Goal: Find specific page/section: Find specific page/section

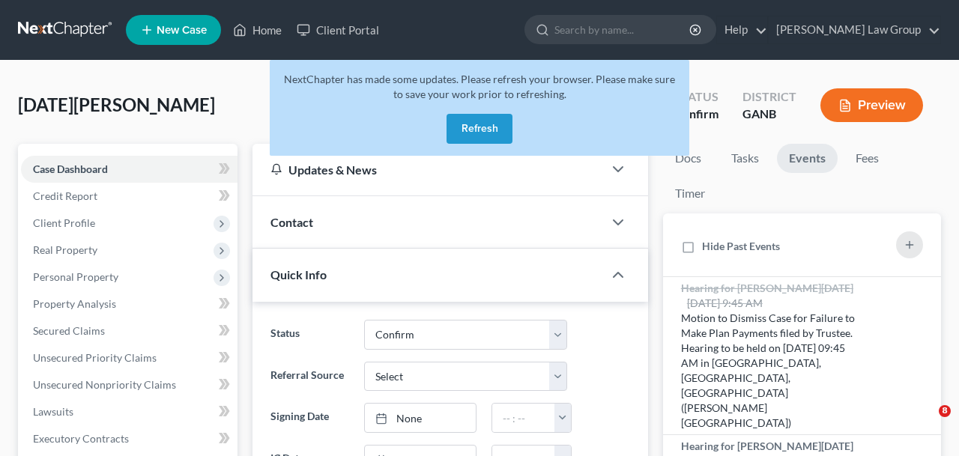
select select "0"
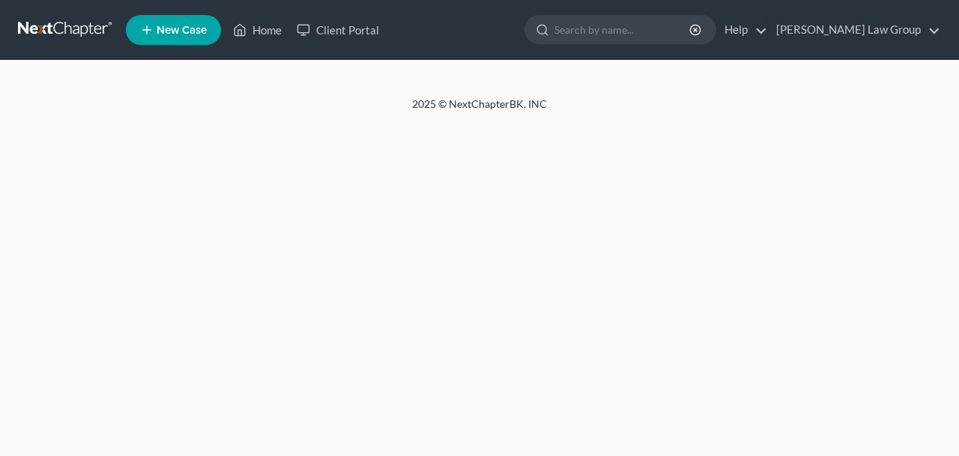
click at [494, 118] on div "2025 © NextChapterBK, INC" at bounding box center [479, 110] width 854 height 27
select select "0"
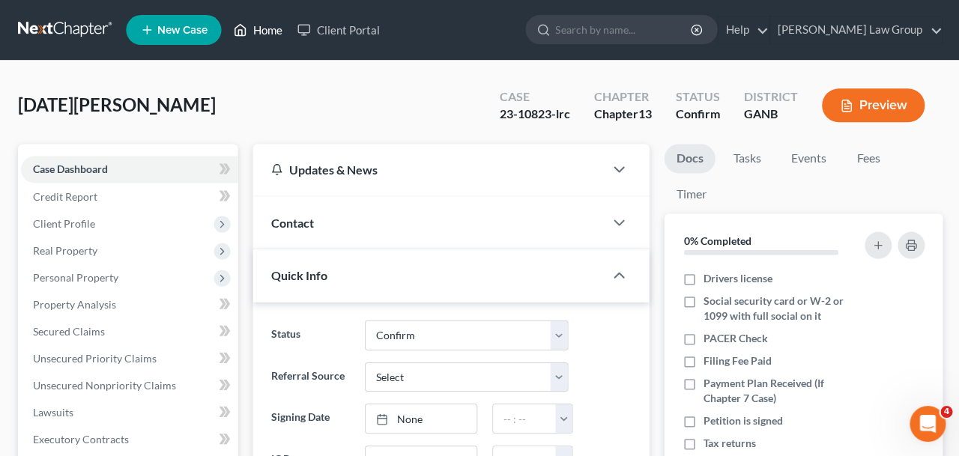
click at [258, 25] on link "Home" at bounding box center [257, 29] width 64 height 27
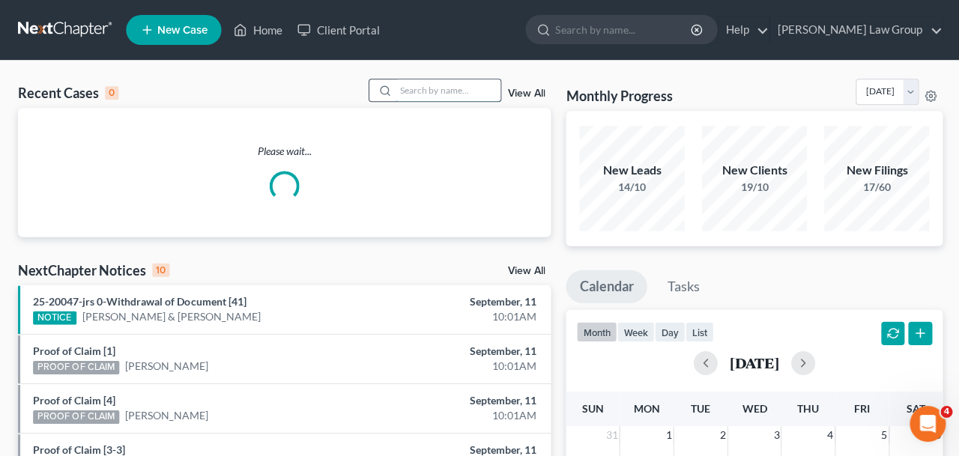
click at [485, 92] on input "search" at bounding box center [447, 90] width 105 height 22
click at [478, 89] on input "search" at bounding box center [447, 90] width 105 height 22
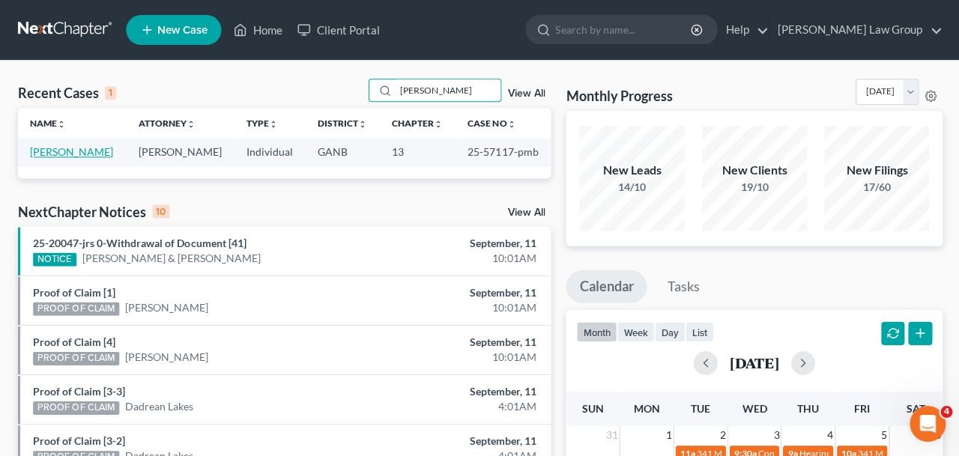
type input "[PERSON_NAME]"
click at [86, 153] on link "[PERSON_NAME]" at bounding box center [71, 151] width 83 height 13
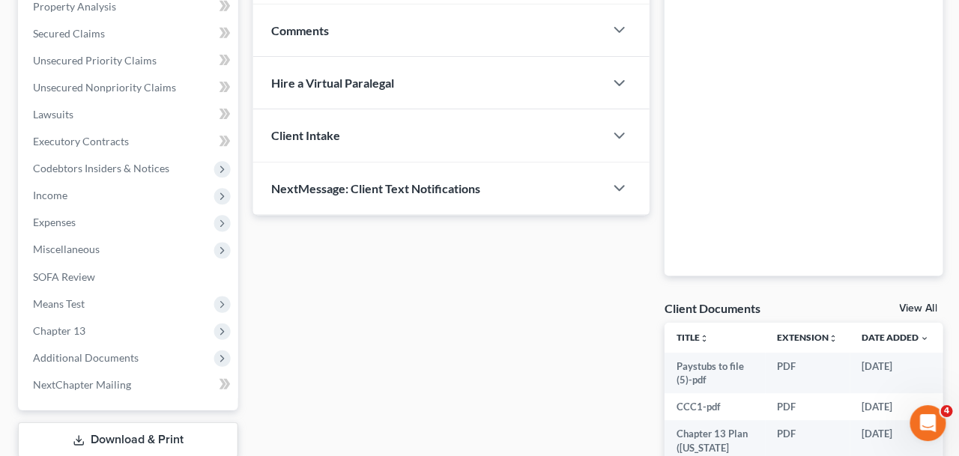
scroll to position [491, 0]
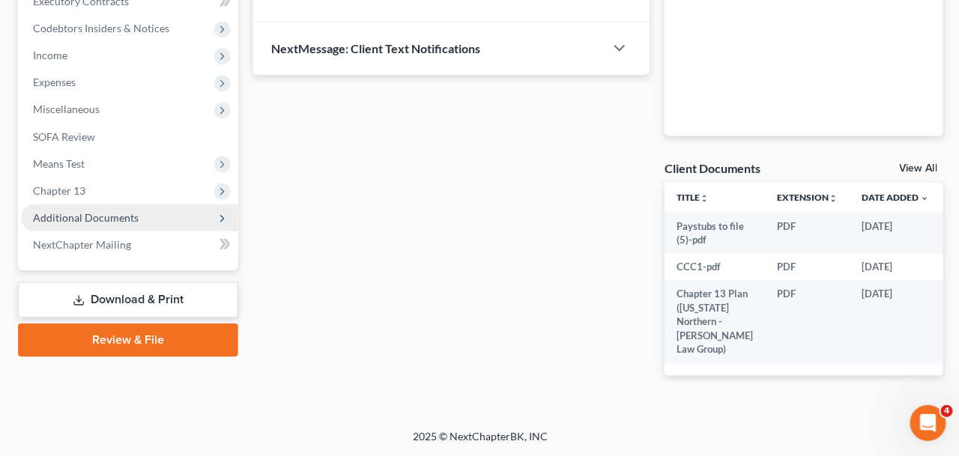
click at [122, 211] on span "Additional Documents" at bounding box center [86, 217] width 106 height 13
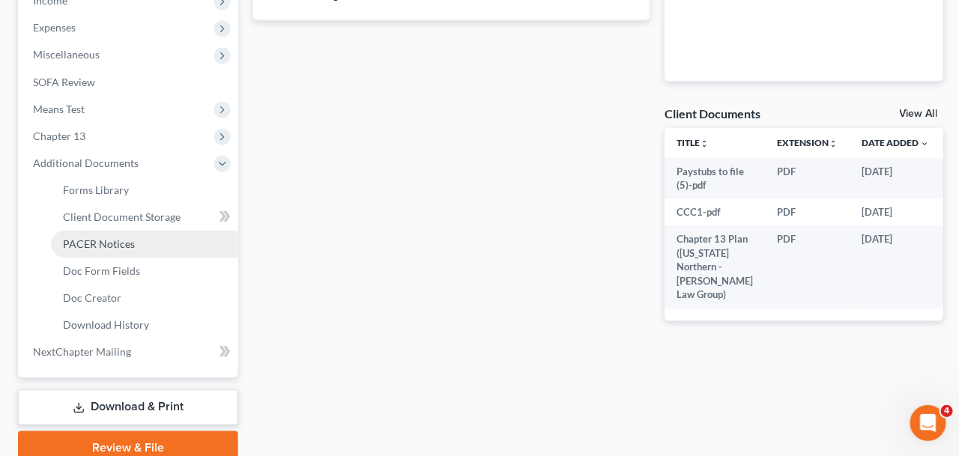
click at [142, 235] on link "PACER Notices" at bounding box center [144, 244] width 187 height 27
